Goal: Transaction & Acquisition: Purchase product/service

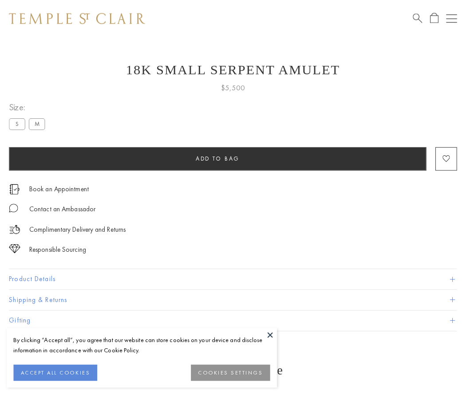
scroll to position [36, 0]
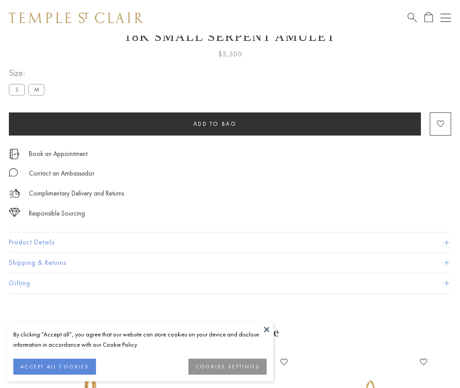
click at [215, 124] on span "Add to bag" at bounding box center [215, 124] width 44 height 8
